Goal: Use online tool/utility: Use online tool/utility

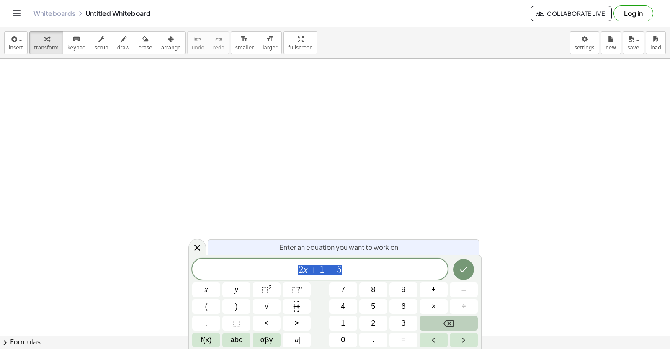
click at [427, 326] on button "Backspace" at bounding box center [448, 323] width 58 height 15
click at [584, 50] on body "Graspable Math Activities Get Started Activity Bank Assigned Work Classes White…" at bounding box center [335, 174] width 670 height 349
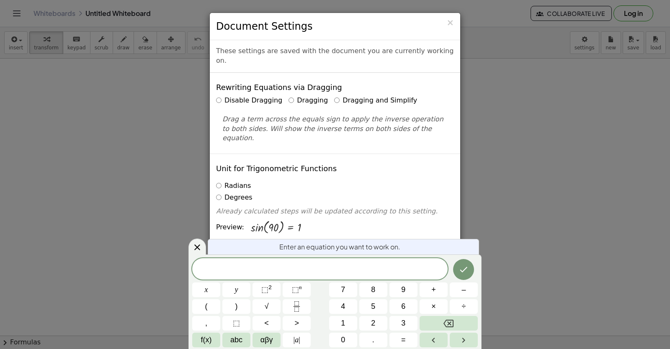
click at [381, 96] on label "Dragging and Simplify" at bounding box center [375, 101] width 83 height 10
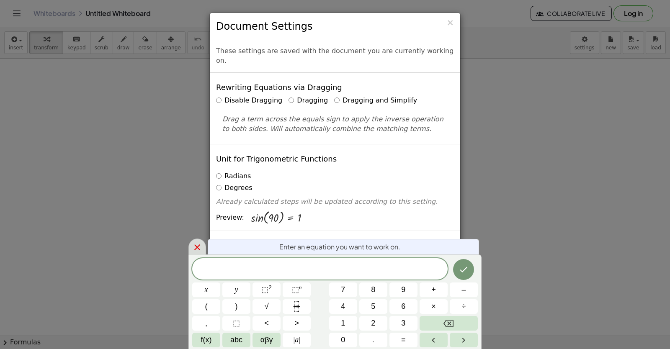
click at [200, 246] on icon at bounding box center [197, 247] width 10 height 10
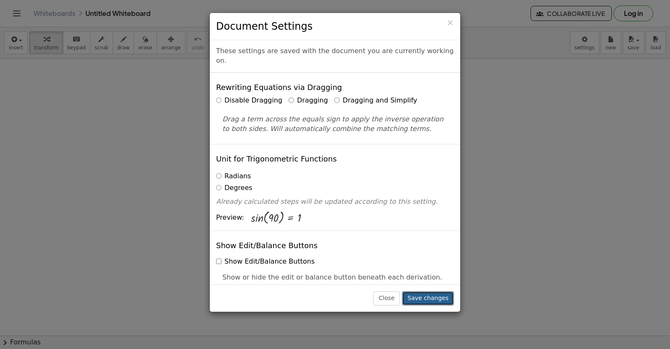
click at [419, 298] on button "Save changes" at bounding box center [428, 298] width 52 height 14
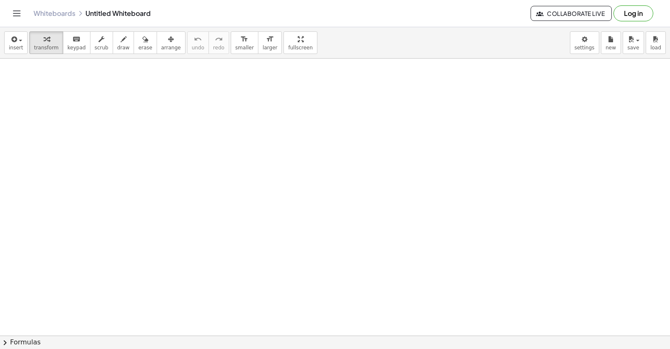
click at [436, 288] on div at bounding box center [335, 83] width 670 height 831
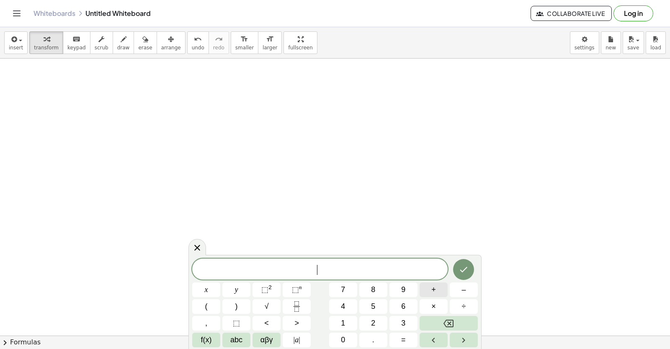
click at [436, 288] on button "+" at bounding box center [433, 290] width 28 height 15
click at [442, 324] on button "Backspace" at bounding box center [448, 323] width 58 height 15
click at [237, 288] on span "y" at bounding box center [236, 289] width 3 height 11
click at [434, 294] on span "+" at bounding box center [433, 289] width 5 height 11
click at [377, 322] on button "2" at bounding box center [373, 323] width 28 height 15
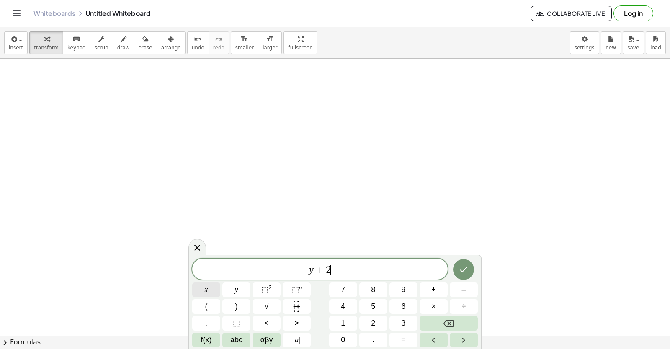
click at [216, 284] on button "x" at bounding box center [206, 290] width 28 height 15
click at [408, 349] on html "Graspable Math Activities Get Started Activity Bank Assigned Work Classes White…" at bounding box center [335, 174] width 670 height 349
click at [403, 339] on span "=" at bounding box center [403, 339] width 5 height 11
click at [350, 319] on button "1" at bounding box center [343, 323] width 28 height 15
click at [352, 334] on button "0" at bounding box center [343, 340] width 28 height 15
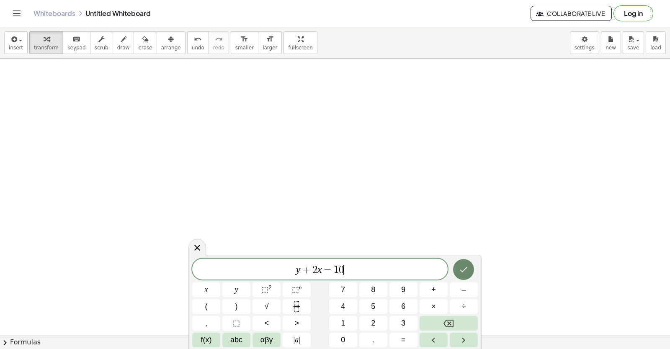
click at [457, 271] on button "Done" at bounding box center [463, 269] width 21 height 21
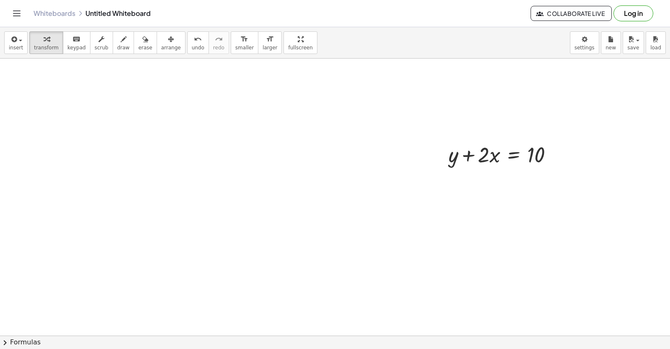
scroll to position [571, 0]
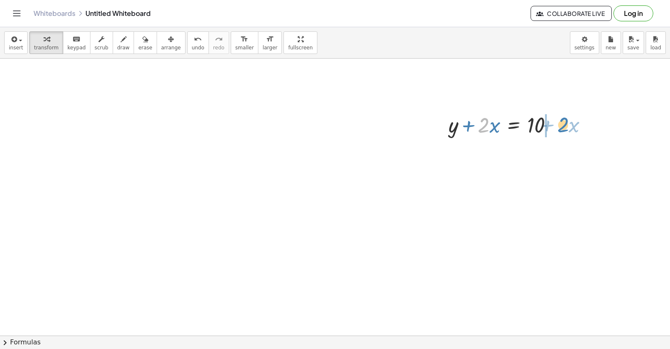
drag, startPoint x: 485, startPoint y: 127, endPoint x: 565, endPoint y: 126, distance: 79.5
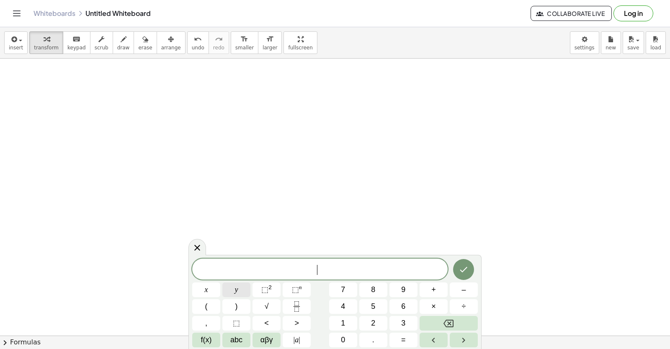
click at [231, 288] on button "y" at bounding box center [236, 290] width 28 height 15
click at [467, 286] on button "–" at bounding box center [464, 290] width 28 height 15
click at [380, 305] on button "5" at bounding box center [373, 306] width 28 height 15
click at [206, 294] on span "x" at bounding box center [206, 289] width 3 height 11
click at [409, 344] on button "=" at bounding box center [403, 340] width 28 height 15
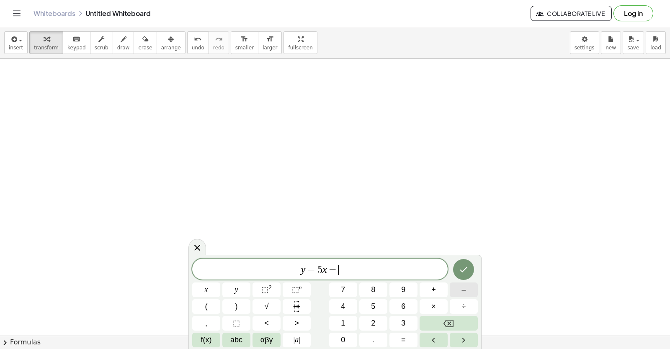
click at [468, 288] on button "–" at bounding box center [464, 290] width 28 height 15
click at [377, 319] on button "2" at bounding box center [373, 323] width 28 height 15
click at [462, 267] on button "Done" at bounding box center [463, 269] width 21 height 21
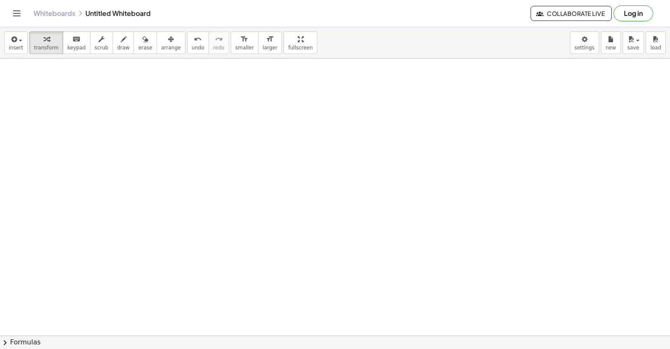
scroll to position [1315, 0]
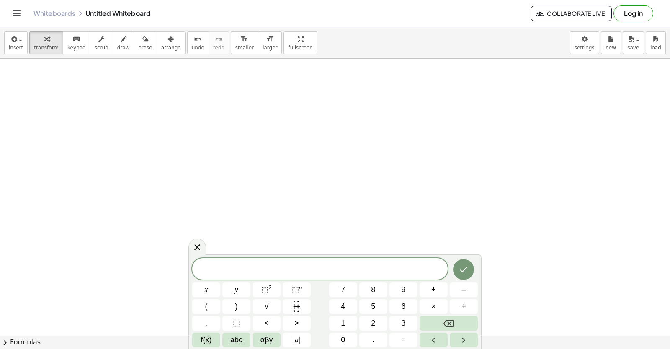
click at [418, 299] on div "x y ⬚ 2 ⬚ n 7 8 9 + – ( ) √ 4 5 6 × ÷ , ⬚ < > 1 2 3 f(x) abc αβγ | a | 0 . =" at bounding box center [334, 302] width 285 height 89
click at [398, 327] on button "3" at bounding box center [403, 323] width 28 height 15
click at [235, 291] on span "y" at bounding box center [236, 289] width 3 height 11
click at [434, 290] on span "+" at bounding box center [433, 289] width 5 height 11
click at [346, 317] on button "1" at bounding box center [343, 323] width 28 height 15
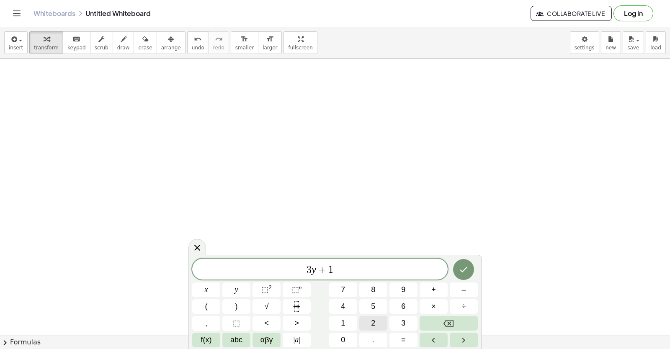
click at [365, 317] on button "2" at bounding box center [373, 323] width 28 height 15
click at [201, 283] on button "x" at bounding box center [206, 290] width 28 height 15
click at [407, 337] on button "=" at bounding box center [403, 340] width 28 height 15
click at [370, 302] on button "5" at bounding box center [373, 306] width 28 height 15
click at [431, 326] on button "Backspace" at bounding box center [448, 323] width 58 height 15
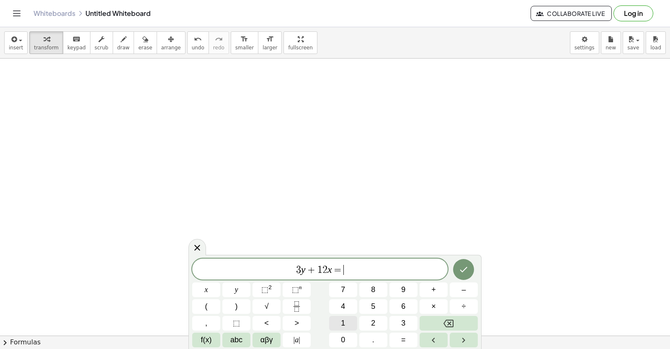
click at [342, 319] on span "1" at bounding box center [343, 323] width 4 height 11
click at [368, 301] on button "5" at bounding box center [373, 306] width 28 height 15
click at [462, 272] on icon "Done" at bounding box center [464, 269] width 8 height 5
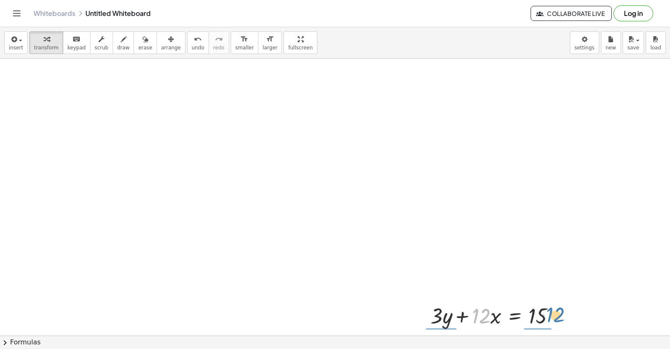
drag, startPoint x: 476, startPoint y: 313, endPoint x: 550, endPoint y: 312, distance: 74.5
click at [550, 312] on div at bounding box center [495, 315] width 139 height 28
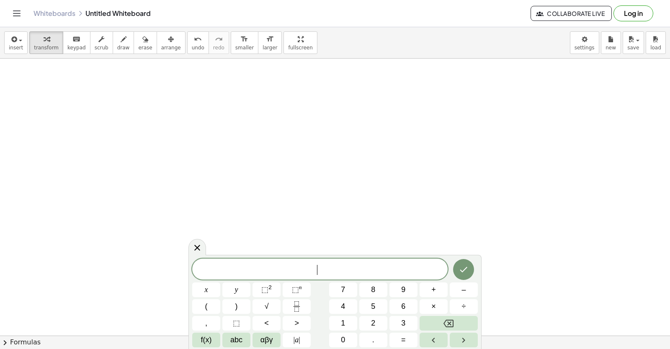
click at [353, 294] on button "7" at bounding box center [343, 290] width 28 height 15
click at [445, 319] on icon "Backspace" at bounding box center [448, 324] width 10 height 10
click at [342, 292] on span "7" at bounding box center [343, 289] width 4 height 11
click at [206, 294] on span "x" at bounding box center [206, 289] width 3 height 11
click at [455, 288] on button "–" at bounding box center [464, 290] width 28 height 15
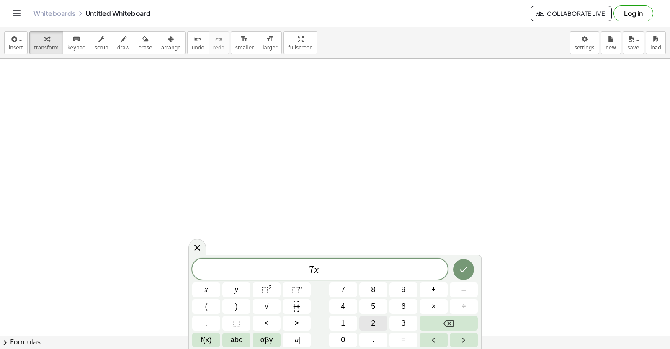
click at [367, 325] on button "2" at bounding box center [373, 323] width 28 height 15
click at [348, 324] on button "1" at bounding box center [343, 323] width 28 height 15
click at [199, 285] on button "x" at bounding box center [206, 290] width 28 height 15
click at [403, 339] on span "=" at bounding box center [403, 339] width 5 height 11
click at [346, 286] on button "7" at bounding box center [343, 290] width 28 height 15
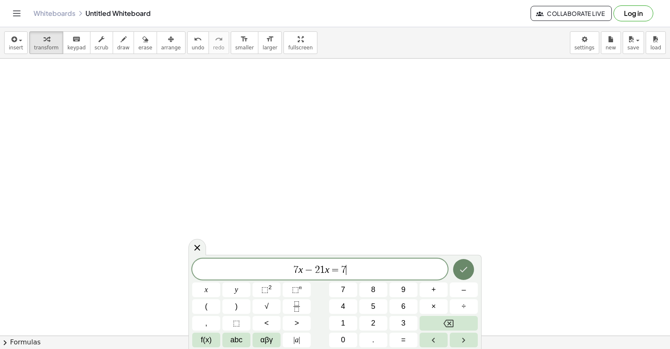
click at [461, 268] on icon "Done" at bounding box center [463, 270] width 10 height 10
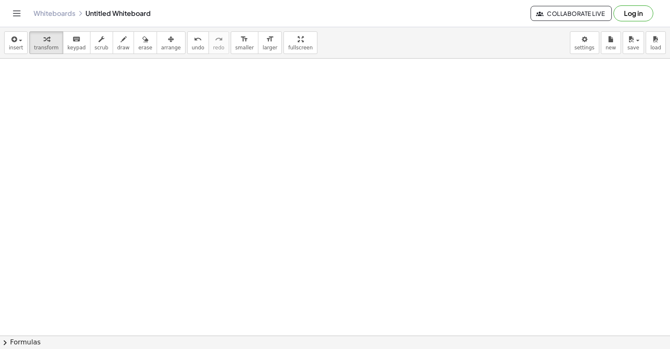
scroll to position [1697, 0]
click at [446, 279] on div at bounding box center [426, 281] width 129 height 28
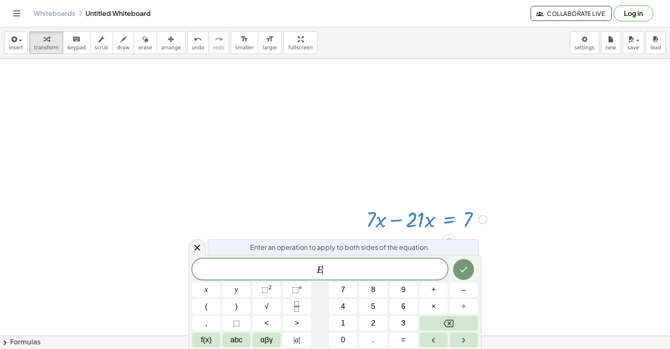
scroll to position [1761, 0]
drag, startPoint x: 194, startPoint y: 241, endPoint x: 203, endPoint y: 246, distance: 10.5
click at [195, 242] on div at bounding box center [197, 247] width 18 height 16
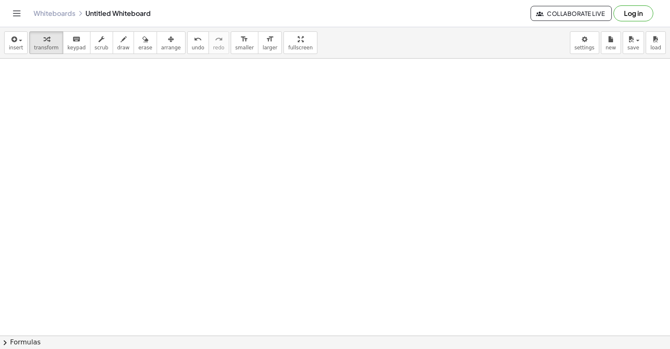
scroll to position [3603, 0]
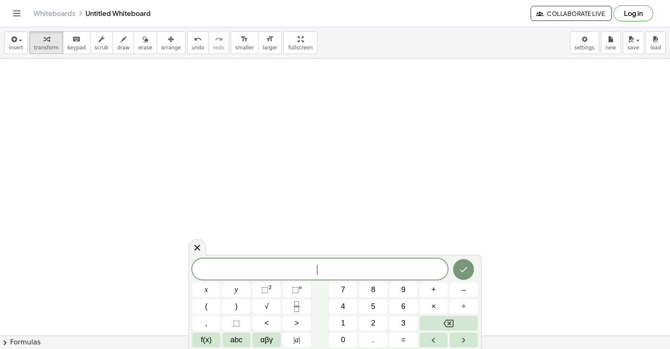
click at [372, 296] on button "8" at bounding box center [373, 290] width 28 height 15
click at [457, 322] on button "Backspace" at bounding box center [448, 323] width 58 height 15
click at [364, 318] on button "2" at bounding box center [373, 323] width 28 height 15
click at [236, 292] on span "y" at bounding box center [236, 289] width 3 height 11
click at [437, 291] on button "+" at bounding box center [433, 290] width 28 height 15
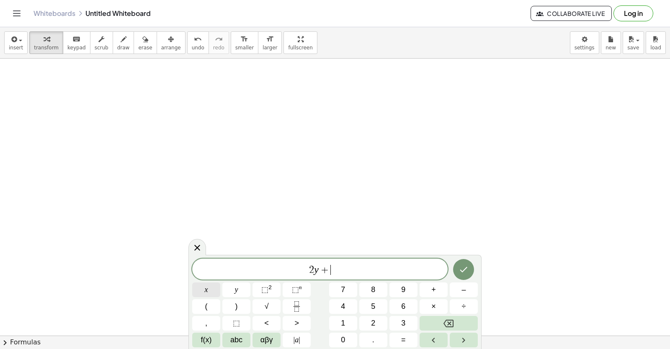
click at [209, 288] on button "x" at bounding box center [206, 290] width 28 height 15
click at [400, 339] on button "=" at bounding box center [403, 340] width 28 height 15
click at [347, 323] on button "1" at bounding box center [343, 323] width 28 height 15
click at [347, 336] on button "0" at bounding box center [343, 340] width 28 height 15
click at [462, 265] on icon "Done" at bounding box center [463, 270] width 10 height 10
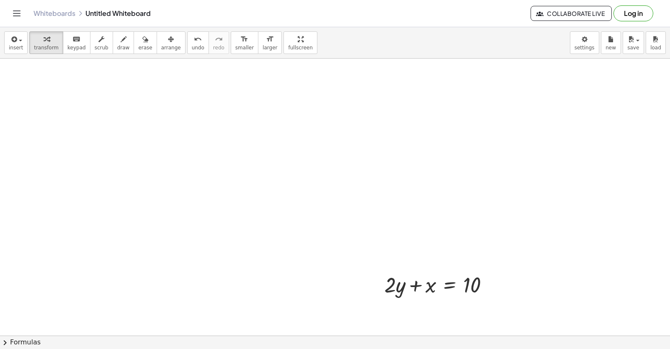
scroll to position [3636, 0]
click at [390, 281] on div at bounding box center [439, 278] width 119 height 28
click at [393, 282] on div at bounding box center [439, 278] width 119 height 28
click at [396, 286] on div at bounding box center [439, 278] width 119 height 28
click at [395, 287] on div at bounding box center [439, 278] width 119 height 28
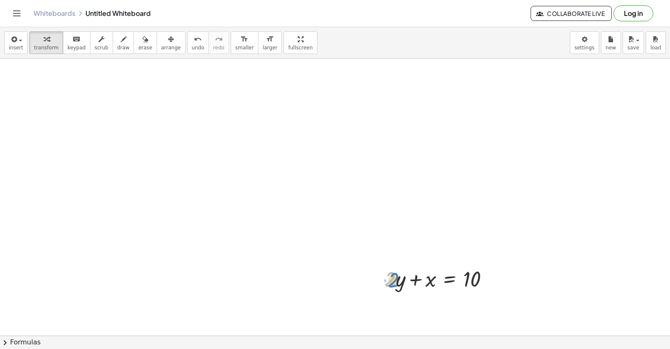
click at [397, 283] on div at bounding box center [439, 278] width 119 height 28
drag, startPoint x: 392, startPoint y: 279, endPoint x: 496, endPoint y: 280, distance: 104.2
click at [496, 280] on div at bounding box center [439, 278] width 119 height 28
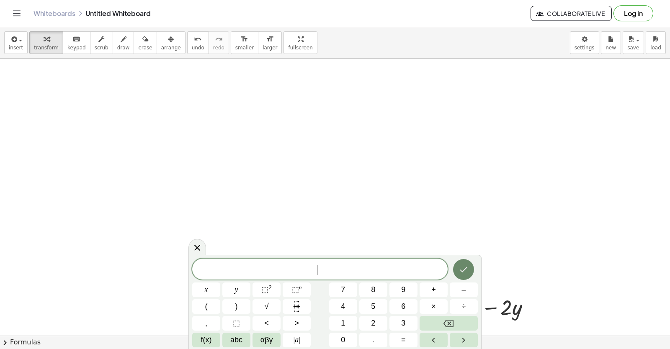
click at [465, 270] on icon "Done" at bounding box center [464, 269] width 8 height 5
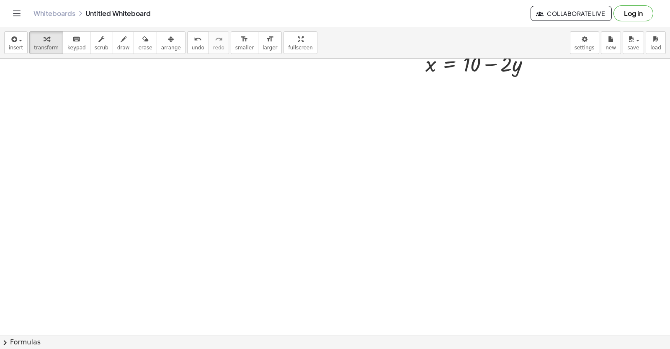
scroll to position [4157, 0]
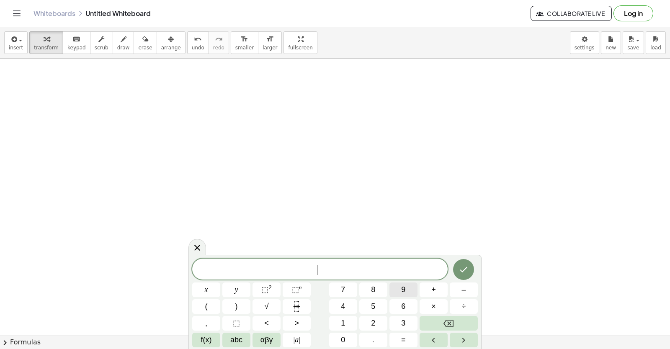
click at [393, 285] on button "9" at bounding box center [403, 290] width 28 height 15
click at [433, 315] on div "9 ​ x y ⬚ 2 ⬚ n 7 8 9 + – ( ) √ 4 5 6 × ÷ , ⬚ < > 1 2 3 f(x) abc αβγ | a | 0 . =" at bounding box center [334, 303] width 285 height 89
click at [443, 323] on button "Backspace" at bounding box center [448, 323] width 58 height 15
click at [393, 321] on button "3" at bounding box center [403, 323] width 28 height 15
click at [246, 286] on button "y" at bounding box center [236, 290] width 28 height 15
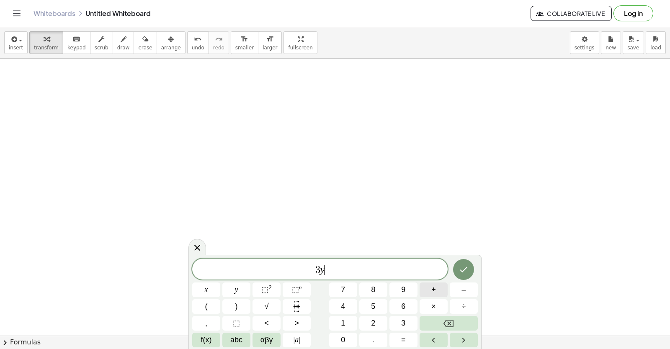
click at [434, 291] on span "+" at bounding box center [433, 289] width 5 height 11
click at [206, 286] on span "x" at bounding box center [206, 289] width 3 height 11
click at [401, 333] on button "=" at bounding box center [403, 340] width 28 height 15
click at [463, 282] on div "3 y + x = ​ x y ⬚ 2 ⬚ n 7 8 9 + – ( ) √ 4 5 6 × ÷ , ⬚ < > 1 2 3 f(x) abc αβγ | …" at bounding box center [334, 303] width 285 height 89
click at [466, 288] on button "–" at bounding box center [464, 290] width 28 height 15
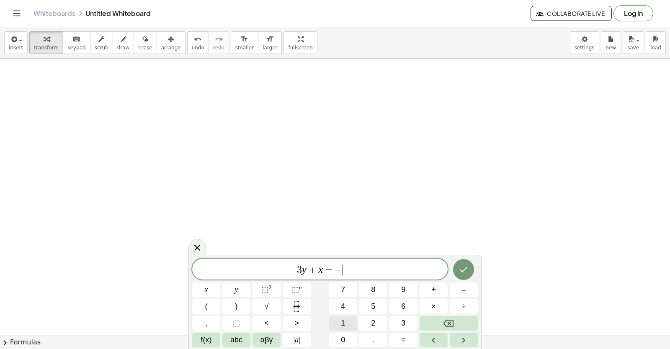
click at [350, 322] on button "1" at bounding box center [343, 323] width 28 height 15
click at [371, 319] on button "2" at bounding box center [373, 323] width 28 height 15
click at [468, 266] on icon "Done" at bounding box center [463, 270] width 10 height 10
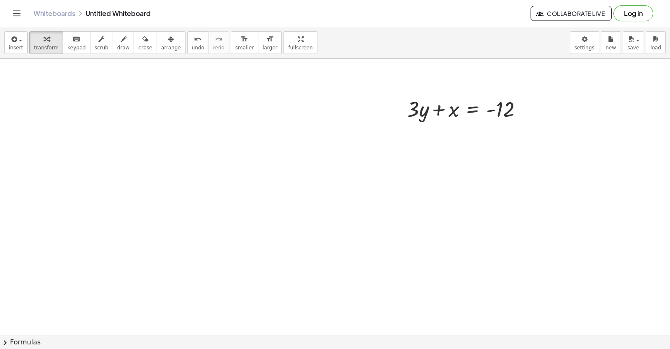
scroll to position [4315, 0]
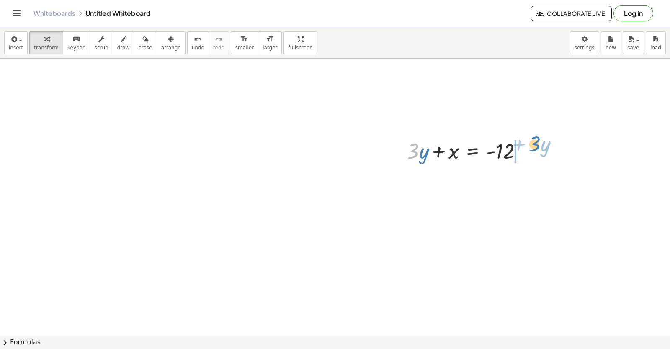
drag, startPoint x: 453, startPoint y: 167, endPoint x: 534, endPoint y: 148, distance: 82.6
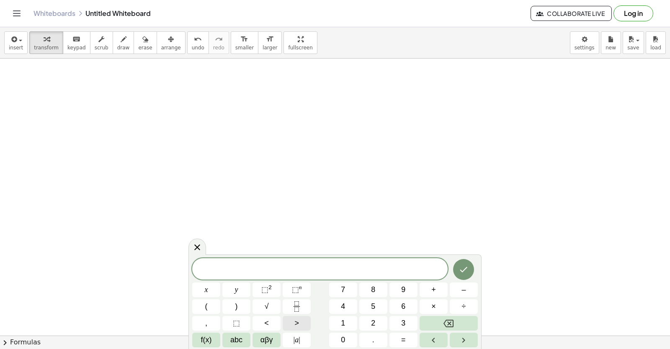
drag, startPoint x: 307, startPoint y: 332, endPoint x: 310, endPoint y: 325, distance: 8.1
click at [309, 331] on div "x y ⬚ 2 ⬚ n 7 8 9 + – ( ) √ 4 5 6 × ÷ , ⬚ < > 1 2 3 f(x) abc αβγ | a | 0 . =" at bounding box center [334, 302] width 285 height 89
click at [338, 324] on button "1" at bounding box center [343, 323] width 28 height 15
click at [342, 342] on span "0" at bounding box center [343, 339] width 4 height 11
click at [242, 284] on button "y" at bounding box center [236, 290] width 28 height 15
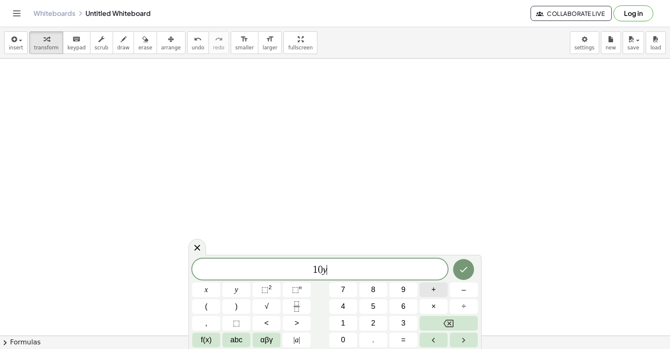
click at [438, 287] on button "+" at bounding box center [433, 290] width 28 height 15
click at [375, 319] on button "2" at bounding box center [373, 323] width 28 height 15
click at [215, 286] on button "x" at bounding box center [206, 290] width 28 height 15
click at [401, 340] on span "=" at bounding box center [403, 339] width 5 height 11
click at [349, 318] on button "1" at bounding box center [343, 323] width 28 height 15
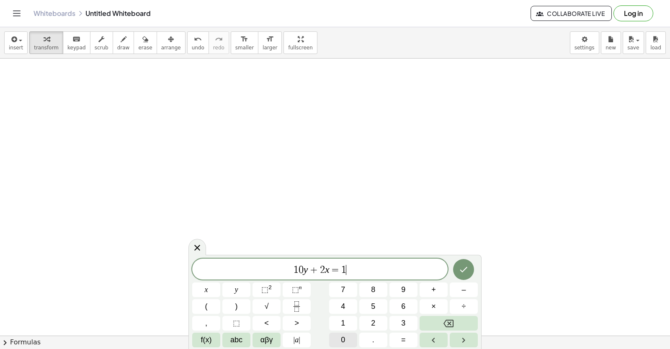
click at [342, 334] on button "0" at bounding box center [343, 340] width 28 height 15
click at [462, 270] on icon "Done" at bounding box center [463, 270] width 10 height 10
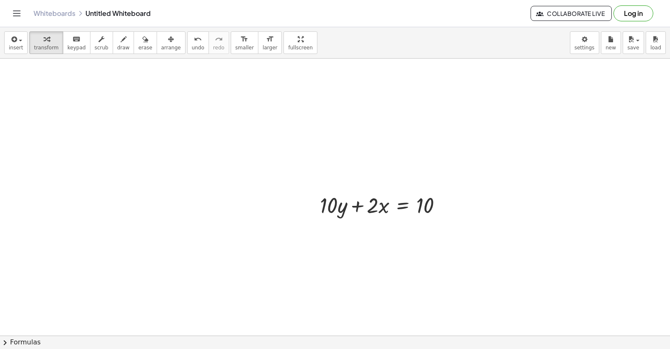
scroll to position [4878, 0]
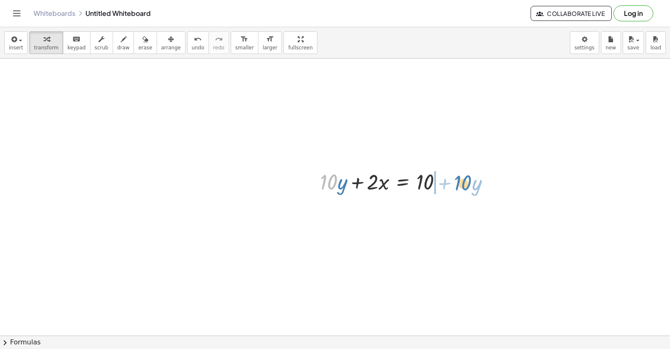
drag, startPoint x: 328, startPoint y: 184, endPoint x: 463, endPoint y: 183, distance: 135.2
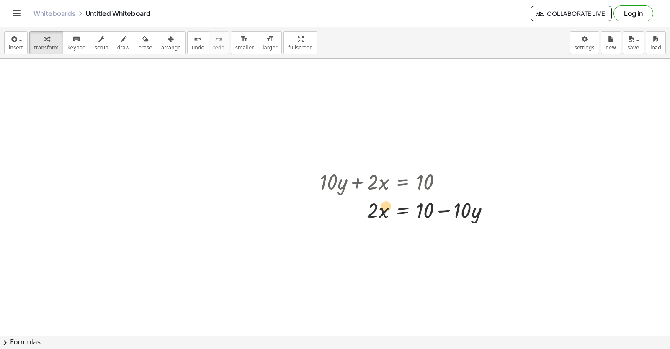
drag, startPoint x: 379, startPoint y: 208, endPoint x: 381, endPoint y: 203, distance: 5.1
click at [381, 203] on div at bounding box center [408, 209] width 184 height 28
drag, startPoint x: 370, startPoint y: 206, endPoint x: 442, endPoint y: 229, distance: 74.5
drag, startPoint x: 441, startPoint y: 257, endPoint x: 437, endPoint y: 237, distance: 20.0
click at [437, 237] on div at bounding box center [408, 245] width 184 height 42
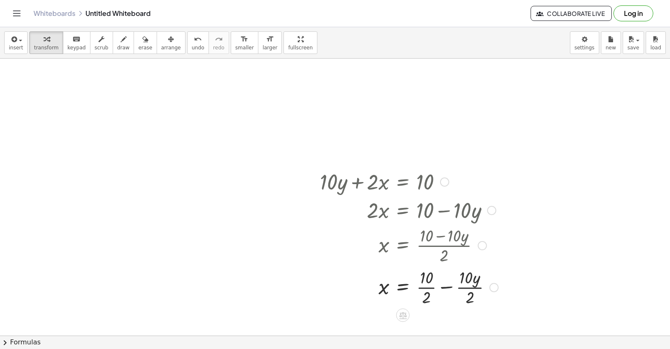
click at [422, 289] on div at bounding box center [409, 287] width 187 height 42
click at [458, 283] on div at bounding box center [408, 287] width 184 height 42
click at [460, 287] on div at bounding box center [408, 287] width 184 height 42
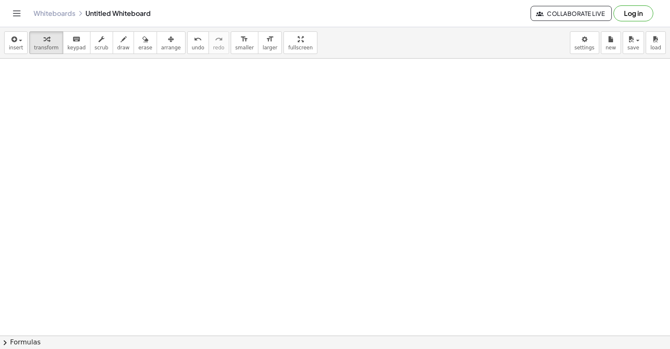
scroll to position [5310, 0]
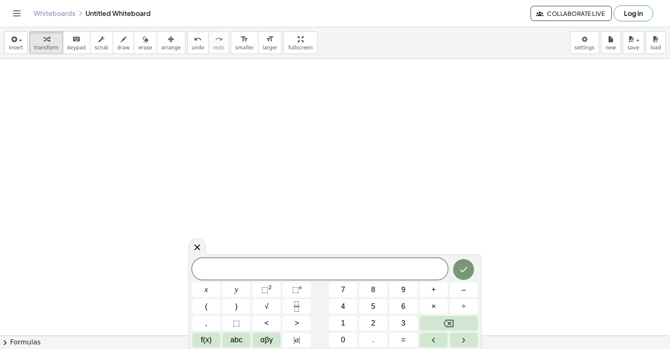
click at [451, 331] on div "x y ⬚ 2 ⬚ n 7 8 9 + – ( ) √ 4 5 6 × ÷ , ⬚ < > 1 2 3 f(x) abc αβγ | a | 0 . =" at bounding box center [334, 302] width 285 height 89
click at [398, 285] on button "9" at bounding box center [403, 290] width 28 height 15
click at [263, 288] on div "9 ​ x y ⬚ 2 ⬚ n 7 8 9 + – ( ) √ 4 5 6 × ÷ , ⬚ < > 1 2 3 f(x) abc αβγ | a | 0 . =" at bounding box center [334, 303] width 285 height 89
click at [242, 288] on button "y" at bounding box center [236, 290] width 28 height 15
click at [432, 285] on span "+" at bounding box center [433, 289] width 5 height 11
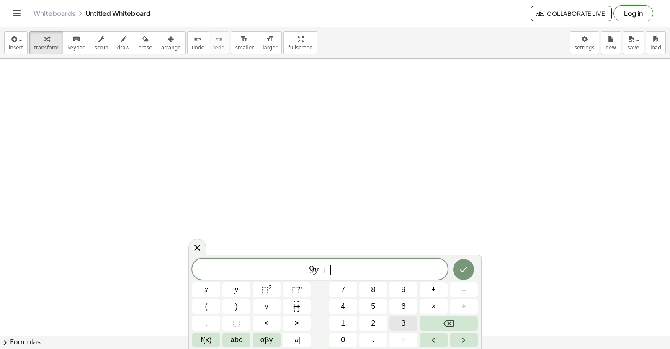
click at [399, 319] on button "3" at bounding box center [403, 323] width 28 height 15
click at [211, 287] on button "x" at bounding box center [206, 290] width 28 height 15
click at [403, 336] on span "=" at bounding box center [403, 339] width 5 height 11
click at [347, 320] on button "1" at bounding box center [343, 323] width 28 height 15
click at [369, 303] on button "5" at bounding box center [373, 306] width 28 height 15
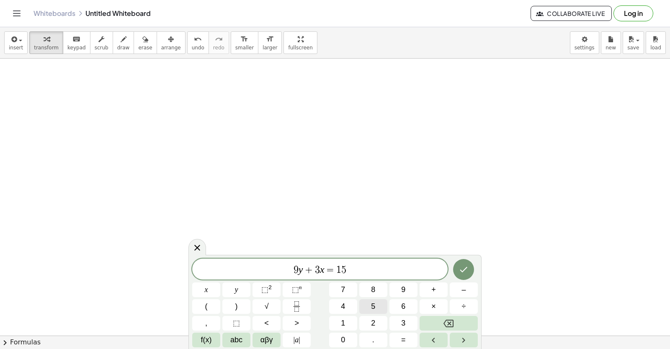
click at [377, 309] on button "5" at bounding box center [373, 306] width 28 height 15
click at [434, 323] on button "Backspace" at bounding box center [448, 323] width 58 height 15
click at [465, 273] on icon "Done" at bounding box center [463, 270] width 10 height 10
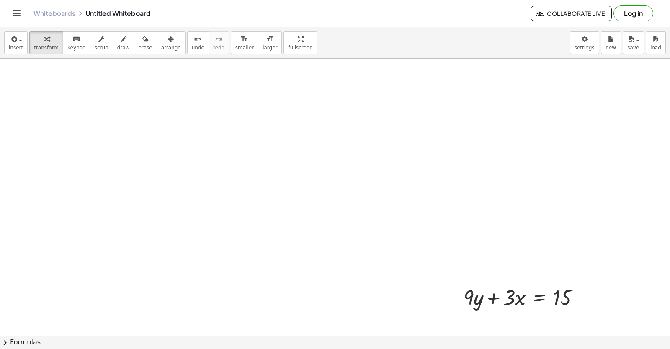
scroll to position [5542, 0]
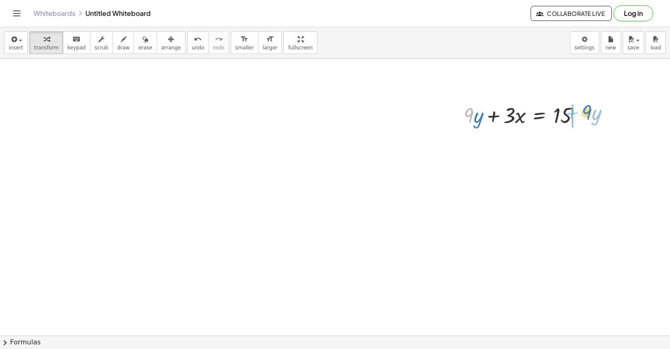
drag, startPoint x: 469, startPoint y: 116, endPoint x: 588, endPoint y: 113, distance: 118.5
click at [588, 113] on div at bounding box center [524, 114] width 131 height 28
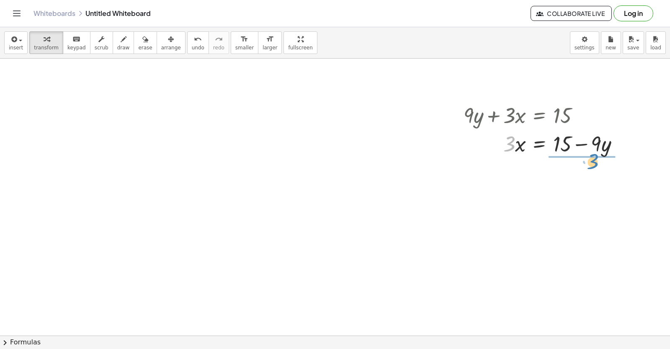
drag, startPoint x: 512, startPoint y: 138, endPoint x: 596, endPoint y: 156, distance: 86.0
drag, startPoint x: 579, startPoint y: 190, endPoint x: 576, endPoint y: 171, distance: 19.4
click at [576, 171] on div at bounding box center [544, 178] width 170 height 42
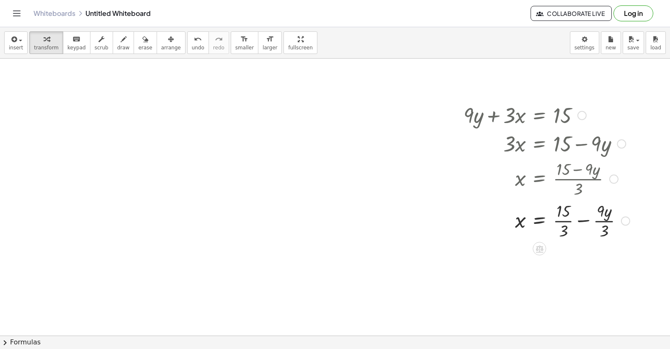
click at [563, 217] on div at bounding box center [546, 220] width 175 height 42
drag, startPoint x: 597, startPoint y: 262, endPoint x: 594, endPoint y: 254, distance: 8.8
click at [597, 261] on div at bounding box center [546, 262] width 175 height 42
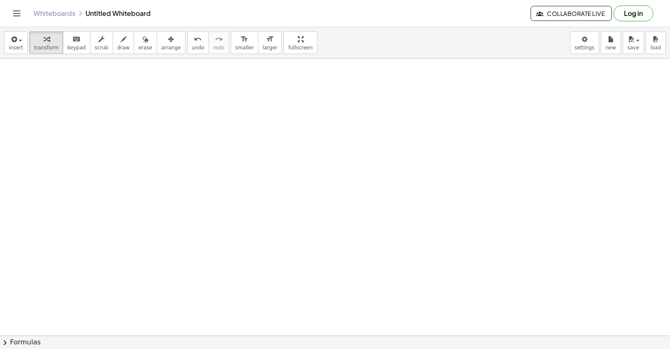
scroll to position [6242, 0]
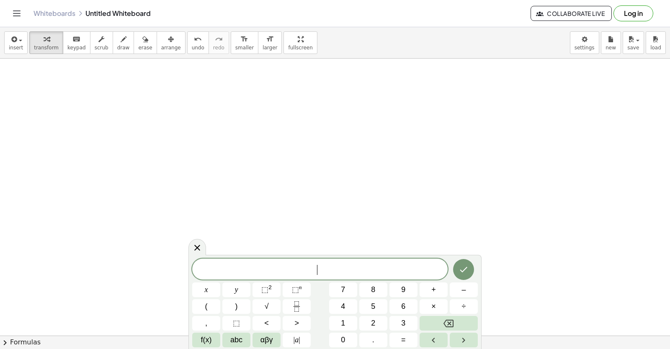
click at [447, 296] on button "+" at bounding box center [433, 290] width 28 height 15
click at [451, 322] on icon "Backspace" at bounding box center [448, 324] width 10 height 8
click at [338, 292] on button "7" at bounding box center [343, 290] width 28 height 15
click at [208, 290] on button "x" at bounding box center [206, 290] width 28 height 15
click at [429, 289] on button "+" at bounding box center [433, 290] width 28 height 15
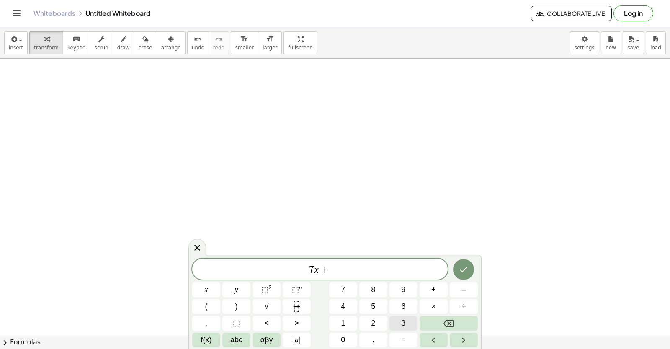
click at [403, 319] on span "3" at bounding box center [403, 323] width 4 height 11
click at [239, 284] on button "y" at bounding box center [236, 290] width 28 height 15
click at [402, 337] on button "=" at bounding box center [403, 340] width 28 height 15
click at [467, 287] on button "–" at bounding box center [464, 290] width 28 height 15
click at [373, 285] on span "8" at bounding box center [373, 289] width 4 height 11
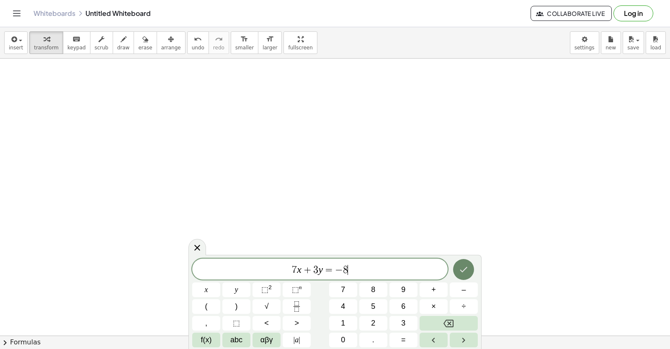
click at [457, 267] on button "Done" at bounding box center [463, 269] width 21 height 21
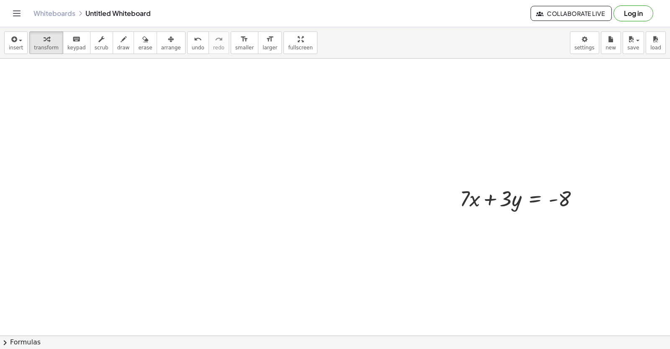
scroll to position [6359, 0]
drag, startPoint x: 463, startPoint y: 202, endPoint x: 492, endPoint y: 203, distance: 28.9
click at [499, 204] on div at bounding box center [522, 195] width 134 height 28
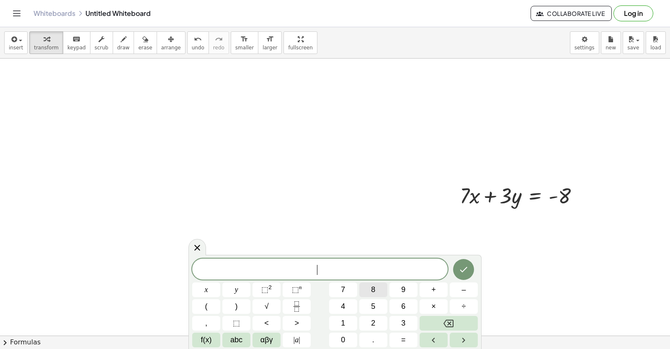
click at [364, 296] on button "8" at bounding box center [373, 290] width 28 height 15
click at [443, 319] on button "Backspace" at bounding box center [448, 323] width 58 height 15
click at [239, 282] on div "x y ⬚ 2 ⬚ n 7 8 9 + – ( ) √ 4 5 6 × ÷ , ⬚ < > 1 2 3 f(x) abc αβγ | a | 0 . =" at bounding box center [334, 302] width 285 height 89
click at [238, 288] on button "y" at bounding box center [236, 290] width 28 height 15
click at [395, 340] on button "=" at bounding box center [403, 340] width 28 height 15
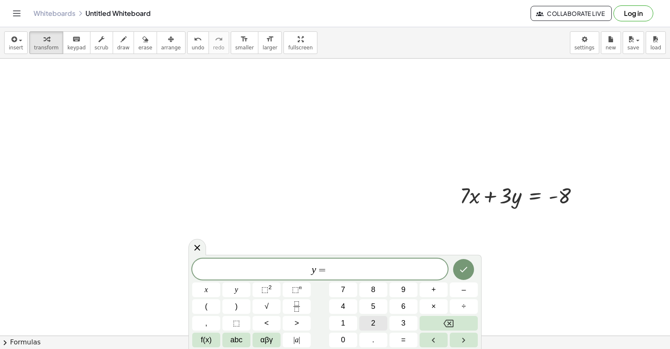
click at [370, 320] on button "2" at bounding box center [373, 323] width 28 height 15
click at [459, 273] on icon "Done" at bounding box center [463, 270] width 10 height 10
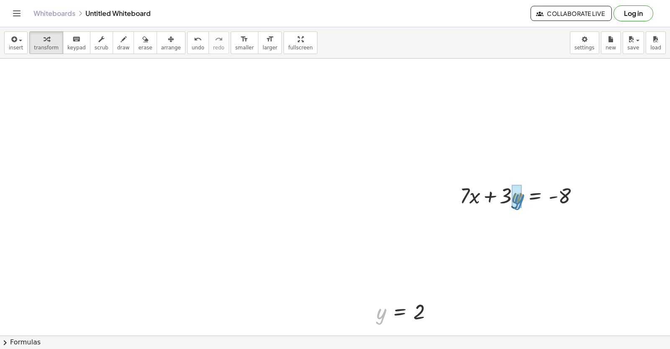
drag, startPoint x: 381, startPoint y: 316, endPoint x: 512, endPoint y: 213, distance: 166.6
click at [505, 222] on div at bounding box center [519, 223] width 141 height 28
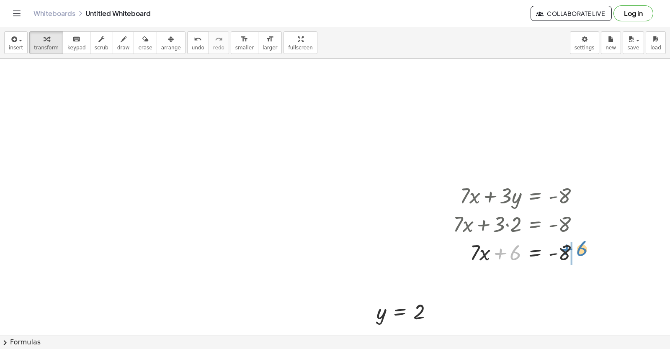
drag, startPoint x: 514, startPoint y: 255, endPoint x: 582, endPoint y: 251, distance: 67.5
click at [582, 251] on div at bounding box center [519, 252] width 141 height 28
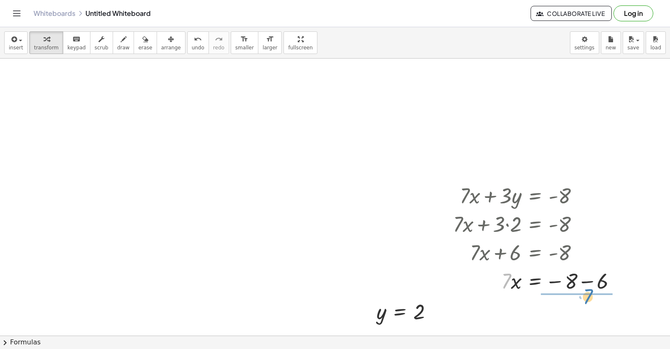
drag, startPoint x: 505, startPoint y: 282, endPoint x: 589, endPoint y: 298, distance: 85.7
drag, startPoint x: 573, startPoint y: 290, endPoint x: 576, endPoint y: 269, distance: 21.5
click at [576, 269] on div at bounding box center [535, 281] width 173 height 42
click at [573, 280] on div at bounding box center [542, 281] width 186 height 42
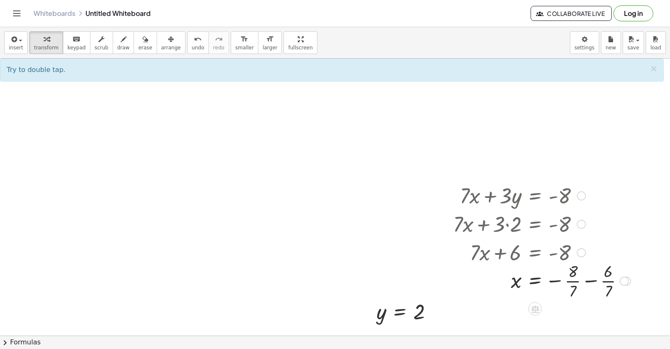
click at [609, 282] on div at bounding box center [542, 281] width 186 height 42
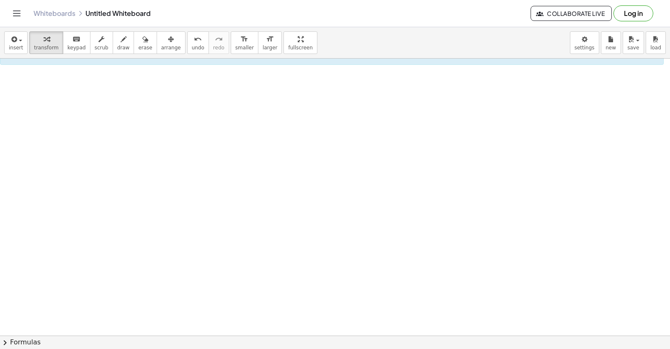
scroll to position [6740, 0]
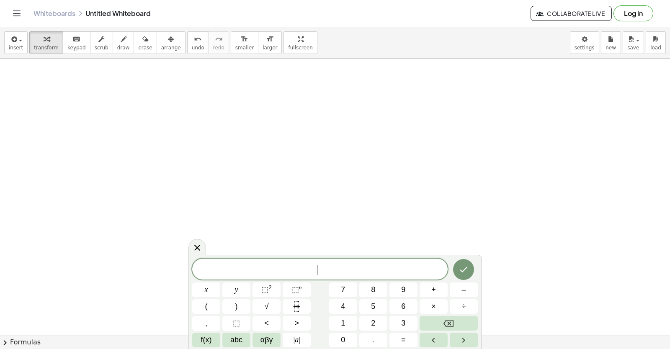
click at [418, 288] on div "​ x y ⬚ 2 ⬚ n 7 8 9 + – ( ) √ 4 5 6 × ÷ , ⬚ < > 1 2 3 f(x) abc αβγ | a | 0 . =" at bounding box center [334, 303] width 285 height 89
click at [371, 305] on span "5" at bounding box center [373, 306] width 4 height 11
click at [214, 291] on button "x" at bounding box center [206, 290] width 28 height 15
click at [455, 290] on button "–" at bounding box center [464, 290] width 28 height 15
click at [379, 308] on button "5" at bounding box center [373, 306] width 28 height 15
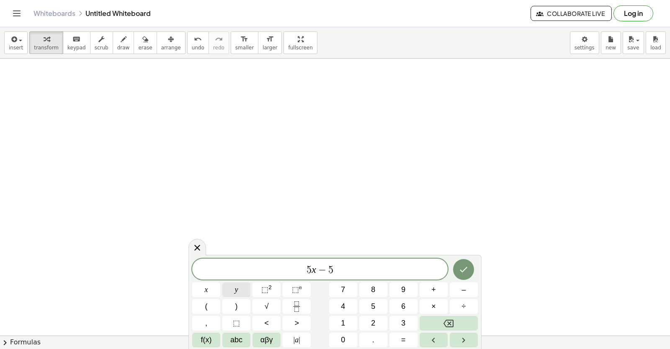
click at [244, 285] on button "y" at bounding box center [236, 290] width 28 height 15
click at [430, 320] on button "Backspace" at bounding box center [448, 323] width 58 height 15
click at [444, 326] on button "Backspace" at bounding box center [448, 323] width 58 height 15
click at [444, 326] on icon "Backspace" at bounding box center [448, 324] width 10 height 10
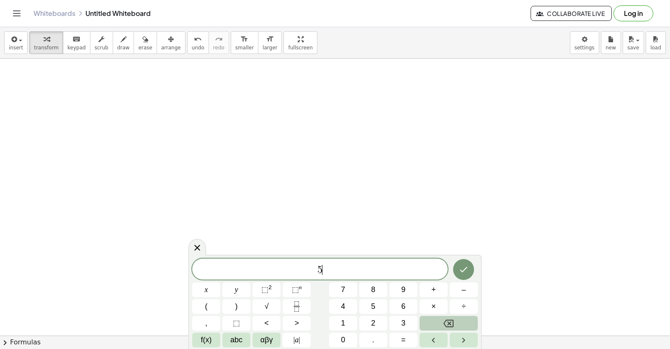
click at [444, 326] on icon "Backspace" at bounding box center [448, 324] width 10 height 10
click at [341, 304] on span "4" at bounding box center [343, 306] width 4 height 11
click at [201, 292] on button "x" at bounding box center [206, 290] width 28 height 15
click at [429, 287] on button "+" at bounding box center [433, 290] width 28 height 15
click at [399, 319] on button "3" at bounding box center [403, 323] width 28 height 15
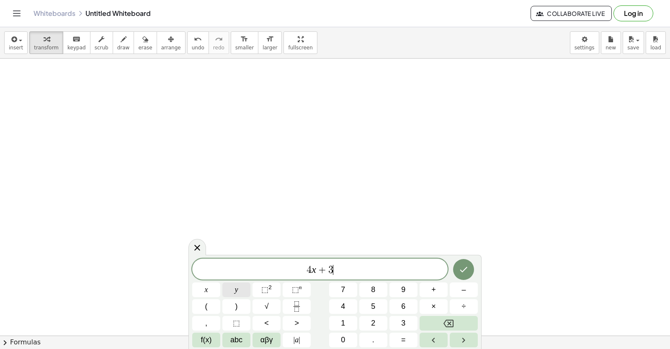
click at [234, 288] on button "y" at bounding box center [236, 290] width 28 height 15
click at [404, 342] on span "=" at bounding box center [403, 339] width 5 height 11
click at [458, 291] on button "–" at bounding box center [464, 290] width 28 height 15
click at [379, 300] on button "5" at bounding box center [373, 306] width 28 height 15
click at [466, 265] on icon "Done" at bounding box center [463, 270] width 10 height 10
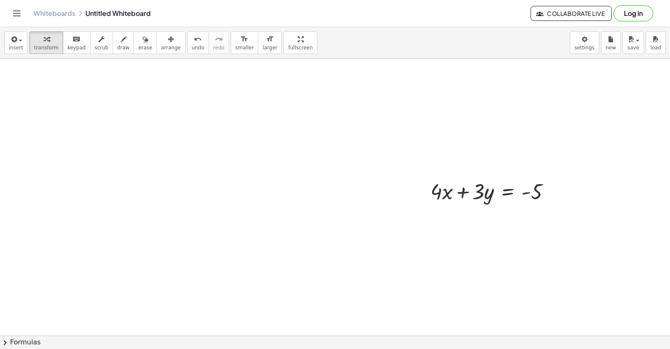
scroll to position [6866, 0]
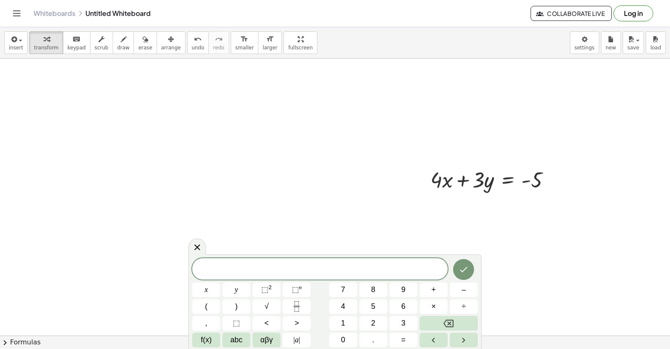
click at [322, 299] on div "x y ⬚ 2 ⬚ n 7 8 9 + – ( ) √ 4 5 6 × ÷ , ⬚ < > 1 2 3 f(x) abc αβγ | a | 0 . =" at bounding box center [334, 302] width 285 height 89
click at [239, 284] on button "y" at bounding box center [236, 290] width 28 height 15
click at [405, 342] on button "=" at bounding box center [403, 340] width 28 height 15
click at [358, 295] on div "y = ​ x y ⬚ 2 ⬚ n 7 8 9 + – ( ) √ 4 5 6 × ÷ , ⬚ < > 1 2 3 f(x) abc αβγ | a | 0 …" at bounding box center [334, 303] width 285 height 89
click at [368, 302] on button "5" at bounding box center [373, 306] width 28 height 15
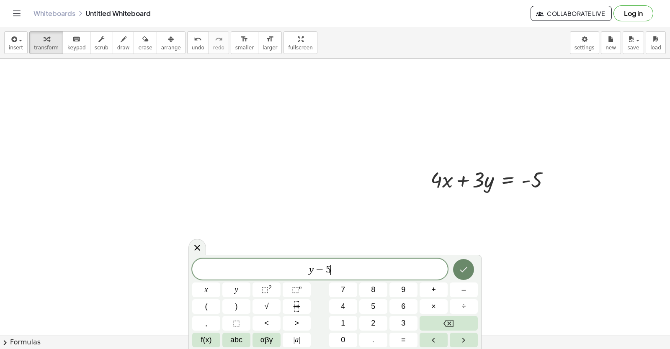
click at [465, 269] on icon "Done" at bounding box center [464, 269] width 8 height 5
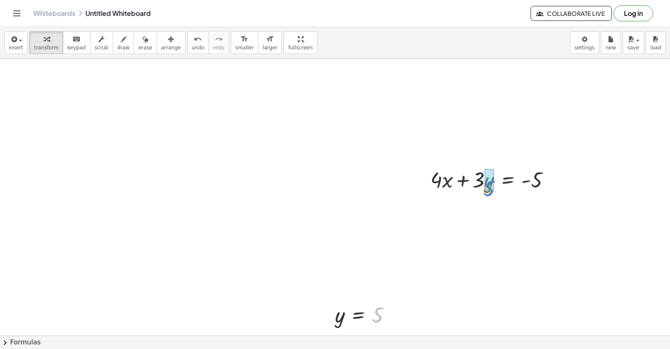
drag, startPoint x: 376, startPoint y: 311, endPoint x: 487, endPoint y: 185, distance: 168.2
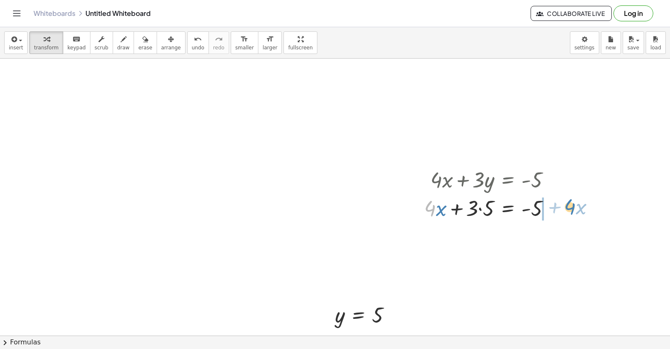
drag, startPoint x: 430, startPoint y: 207, endPoint x: 571, endPoint y: 206, distance: 140.7
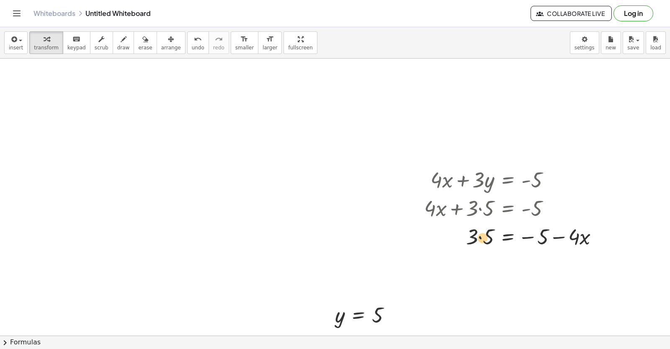
drag, startPoint x: 481, startPoint y: 237, endPoint x: 475, endPoint y: 236, distance: 5.9
click at [475, 236] on div at bounding box center [514, 236] width 189 height 28
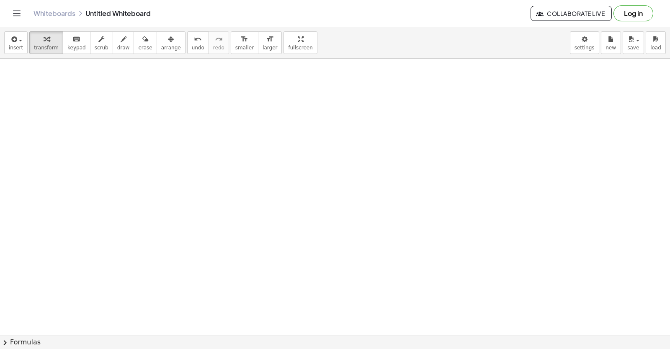
scroll to position [7255, 0]
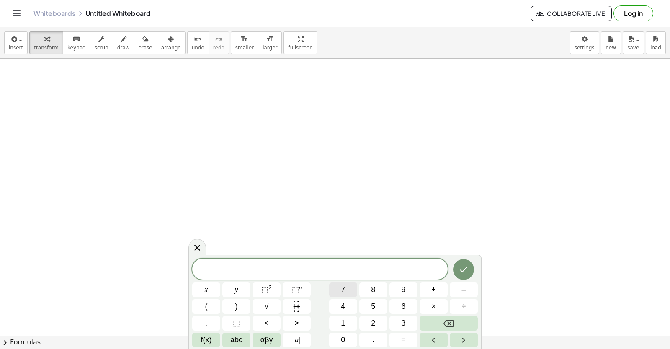
click at [334, 288] on button "7" at bounding box center [343, 290] width 28 height 15
click at [203, 288] on button "x" at bounding box center [206, 290] width 28 height 15
click at [435, 288] on span "+" at bounding box center [433, 289] width 5 height 11
click at [377, 306] on button "5" at bounding box center [373, 306] width 28 height 15
click at [402, 337] on span "=" at bounding box center [403, 339] width 5 height 11
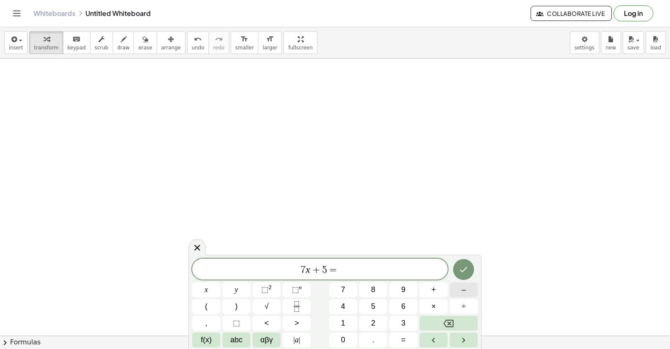
click at [462, 285] on span "–" at bounding box center [463, 289] width 4 height 11
click at [349, 319] on button "1" at bounding box center [343, 323] width 28 height 15
click at [406, 302] on button "6" at bounding box center [403, 306] width 28 height 15
click at [460, 275] on button "Done" at bounding box center [463, 269] width 21 height 21
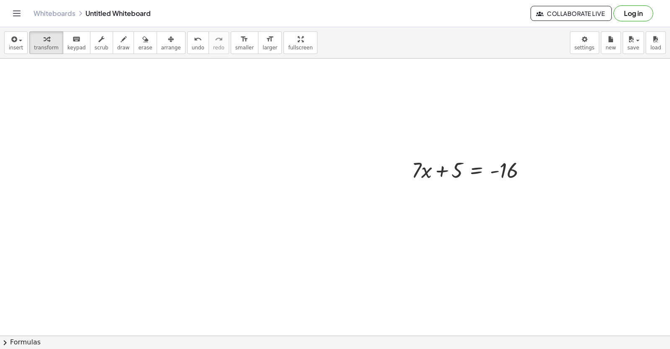
scroll to position [7381, 0]
drag, startPoint x: 455, startPoint y: 162, endPoint x: 544, endPoint y: 158, distance: 88.8
click at [536, 198] on div at bounding box center [490, 197] width 167 height 28
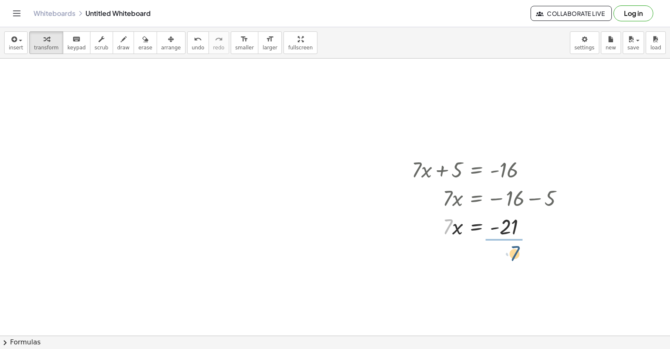
drag, startPoint x: 450, startPoint y: 222, endPoint x: 513, endPoint y: 229, distance: 63.6
click at [512, 259] on div at bounding box center [490, 261] width 167 height 42
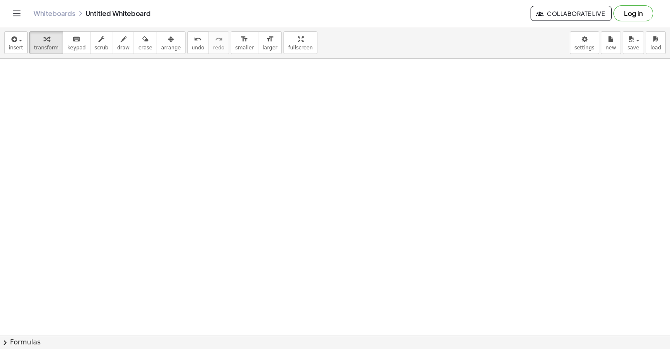
scroll to position [7759, 0]
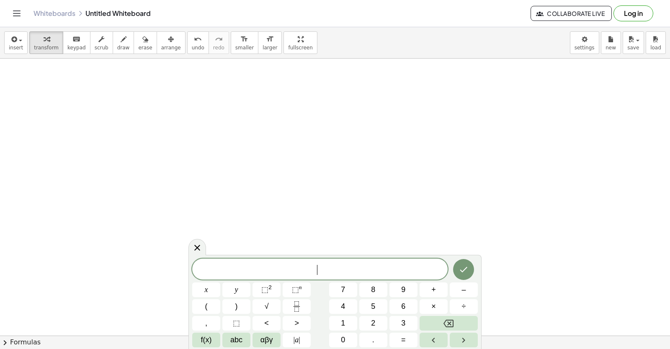
click at [360, 306] on button "5" at bounding box center [373, 306] width 28 height 15
click at [453, 320] on button "Backspace" at bounding box center [448, 323] width 58 height 15
click at [406, 302] on button "6" at bounding box center [403, 306] width 28 height 15
click at [208, 288] on button "x" at bounding box center [206, 290] width 28 height 15
click at [427, 288] on button "+" at bounding box center [433, 290] width 28 height 15
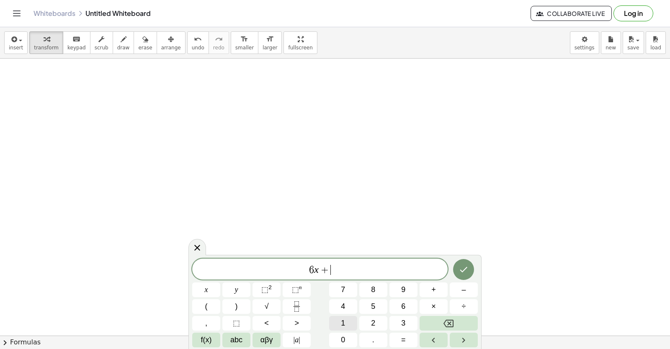
click at [363, 310] on div "6 x + ​ x y ⬚ 2 ⬚ n 7 8 9 + – ( ) √ 4 5 6 × ÷ , ⬚ < > 1 2 3 f(x) abc αβγ | a | …" at bounding box center [334, 303] width 285 height 89
click at [375, 304] on span "5" at bounding box center [373, 306] width 4 height 11
click at [436, 321] on button "Backspace" at bounding box center [448, 323] width 58 height 15
click at [349, 315] on div "6 x + ​ x y ⬚ 2 ⬚ n 7 8 9 + – ( ) √ 4 5 6 × ÷ , ⬚ < > 1 2 3 f(x) abc αβγ | a | …" at bounding box center [334, 303] width 285 height 89
click at [349, 323] on button "1" at bounding box center [343, 323] width 28 height 15
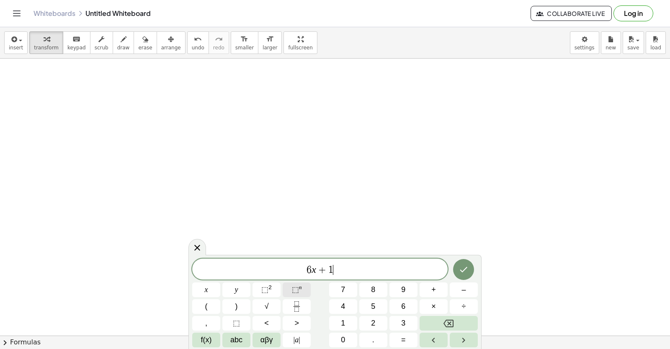
click at [306, 287] on div "6 x + 1 ​ x y ⬚ 2 ⬚ n 7 8 9 + – ( ) √ 4 5 6 × ÷ , ⬚ < > 1 2 3 f(x) abc αβγ | a …" at bounding box center [334, 303] width 285 height 89
click at [374, 304] on span "5" at bounding box center [373, 306] width 4 height 11
click at [427, 320] on button "Backspace" at bounding box center [448, 323] width 58 height 15
click at [334, 267] on span "6 x + 1 ​" at bounding box center [319, 270] width 255 height 12
click at [379, 298] on div "6 x + 1 x y ⬚ 2 ⬚ n 7 8 9 + – ( ) √ 4 5 6 × ÷ , ⬚ < > 1 2 3 f(x) abc αβγ | a | …" at bounding box center [334, 303] width 285 height 89
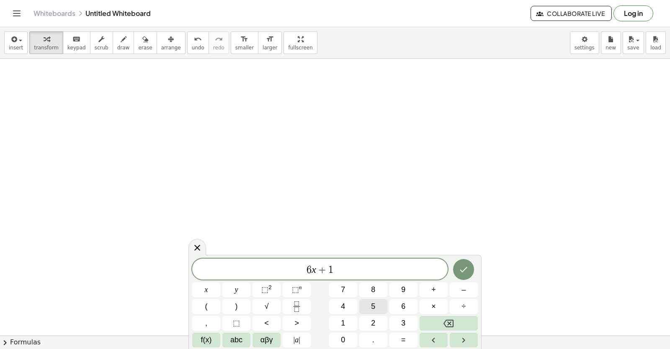
click at [379, 301] on button "5" at bounding box center [373, 306] width 28 height 15
click at [397, 333] on button "=" at bounding box center [403, 340] width 28 height 15
click at [443, 318] on button "Backspace" at bounding box center [448, 323] width 58 height 15
click at [442, 319] on button "Backspace" at bounding box center [448, 323] width 58 height 15
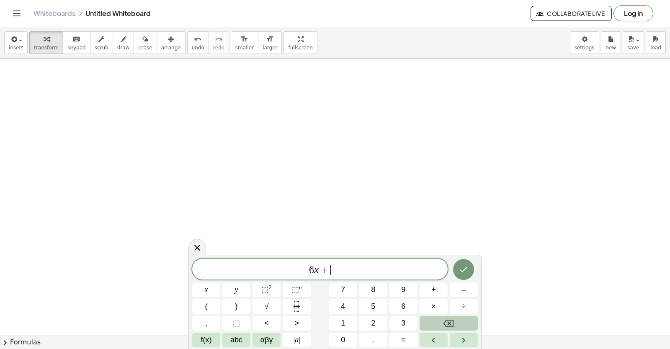
click at [442, 319] on button "Backspace" at bounding box center [448, 323] width 58 height 15
click at [195, 247] on icon at bounding box center [197, 247] width 10 height 10
